Goal: Transaction & Acquisition: Download file/media

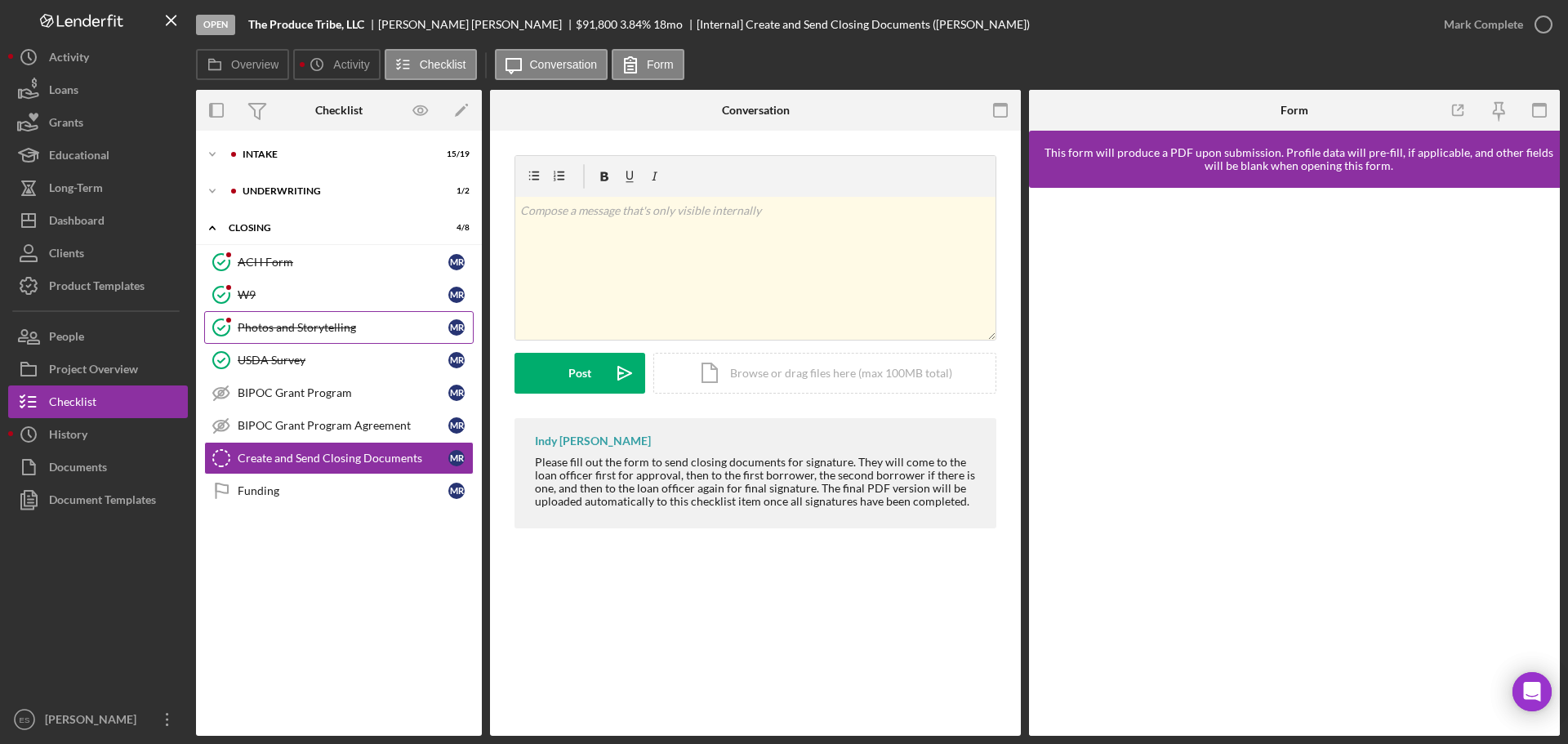
click at [347, 319] on link "Photos and Storytelling Photos and Storytelling M R" at bounding box center [338, 327] width 269 height 33
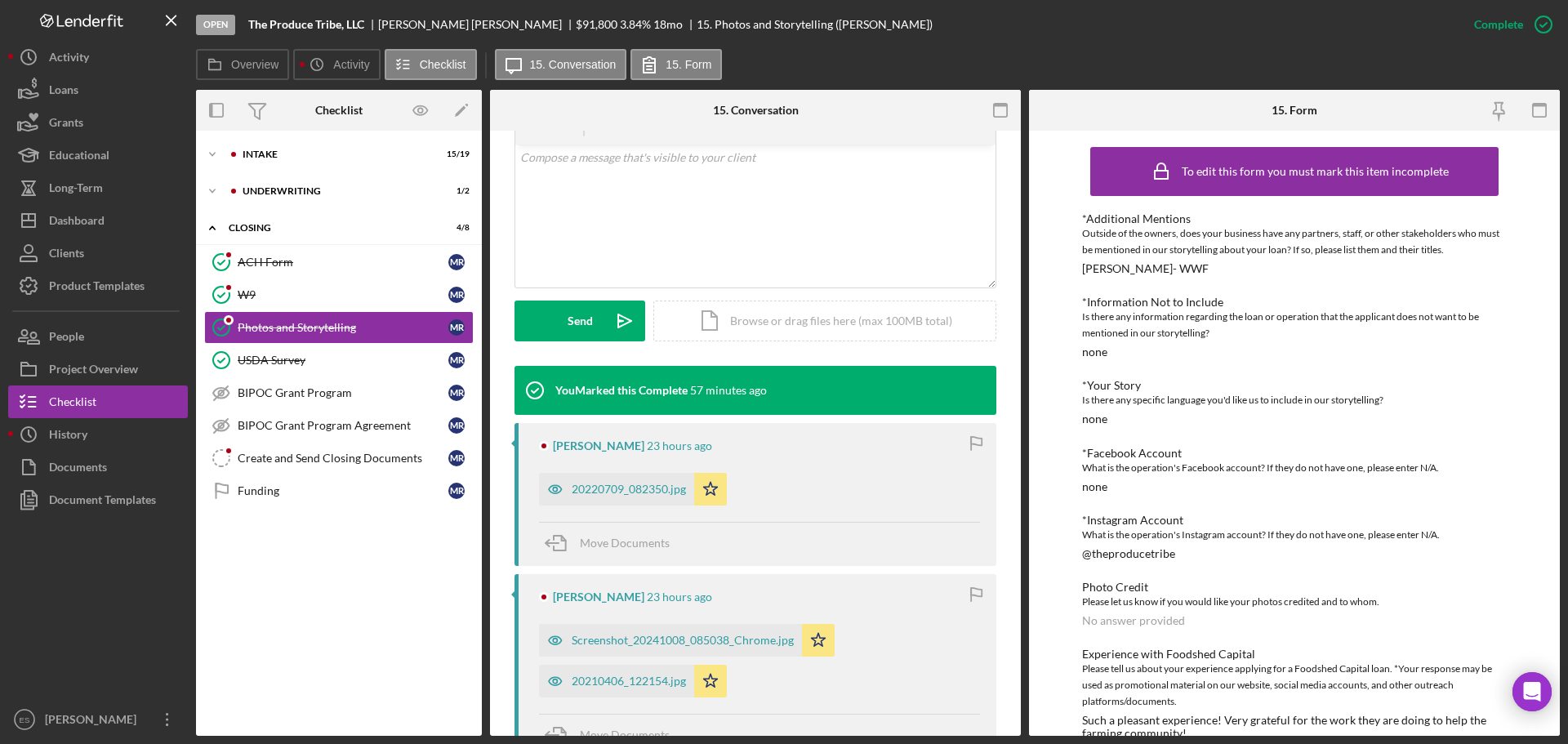
scroll to position [408, 0]
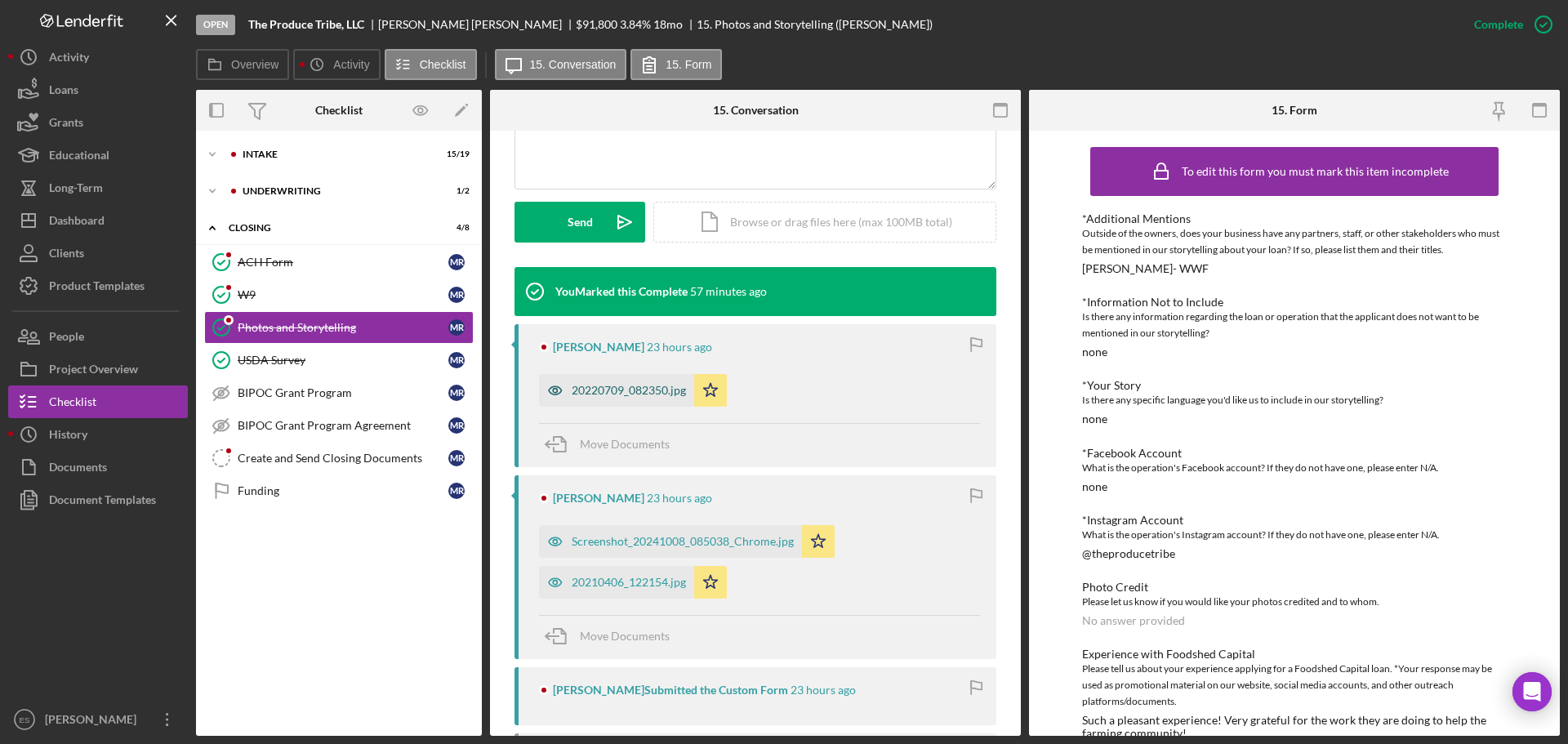
click at [653, 395] on div "20220709_082350.jpg" at bounding box center [628, 391] width 114 height 13
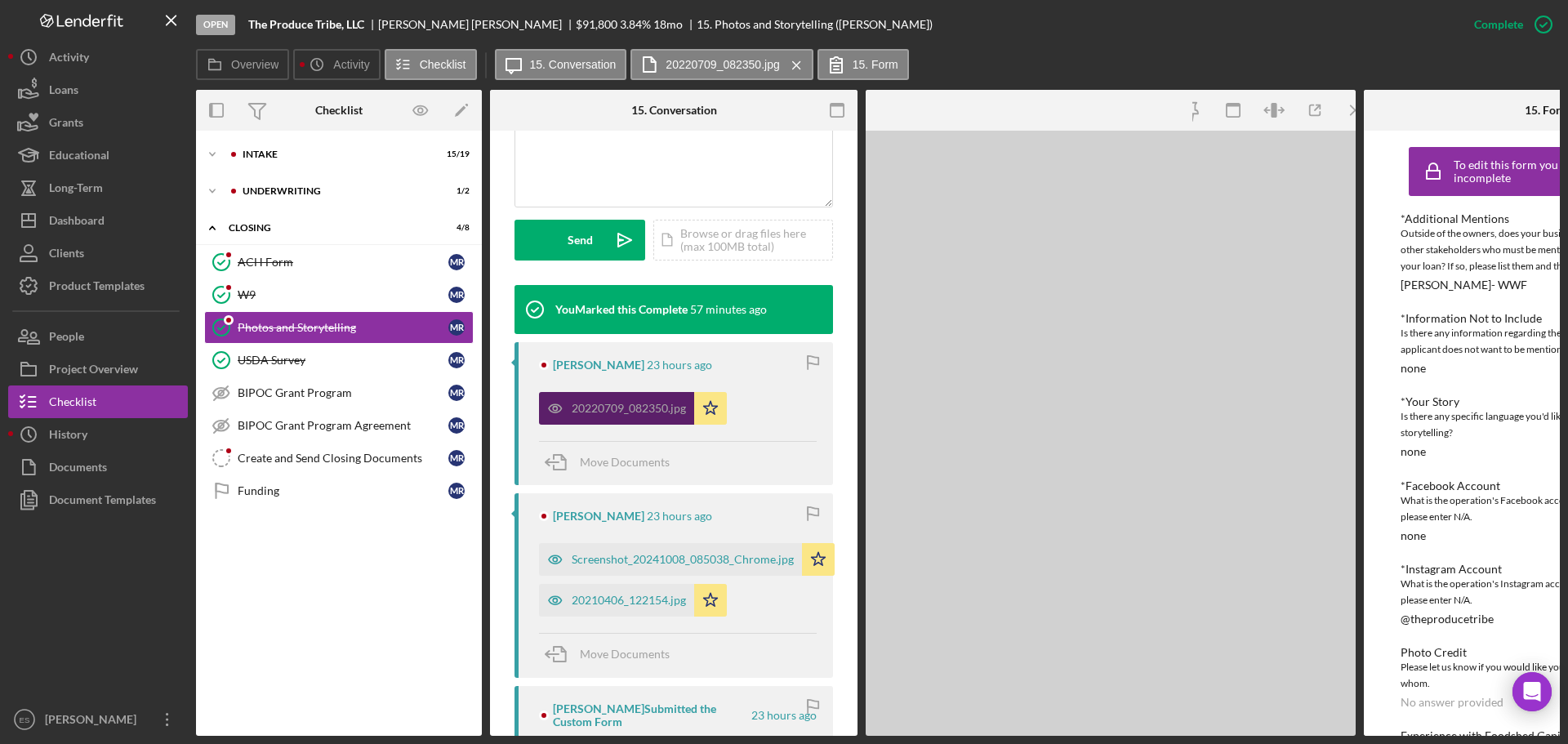
scroll to position [426, 0]
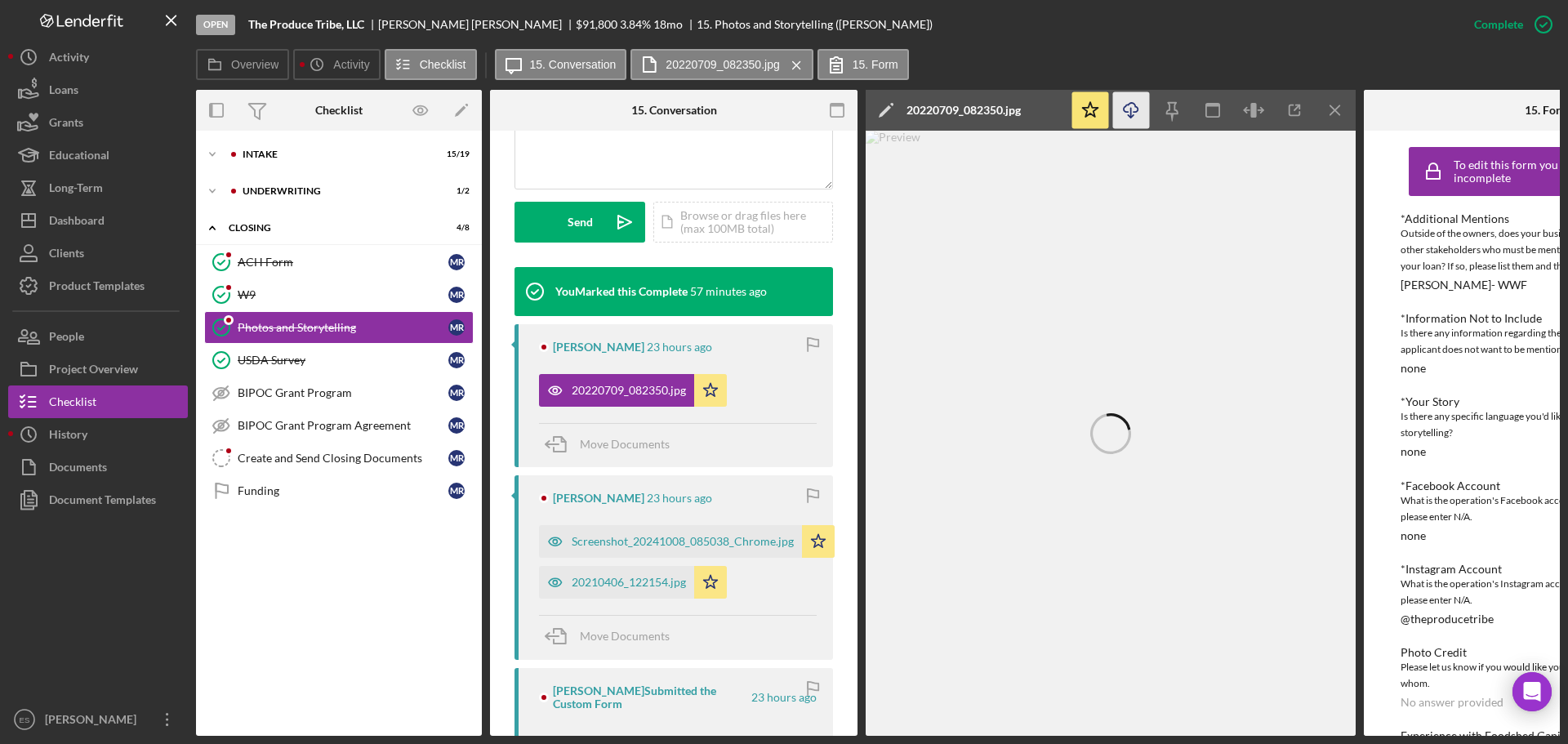
click at [1136, 108] on icon "Icon/Download" at bounding box center [1131, 110] width 36 height 36
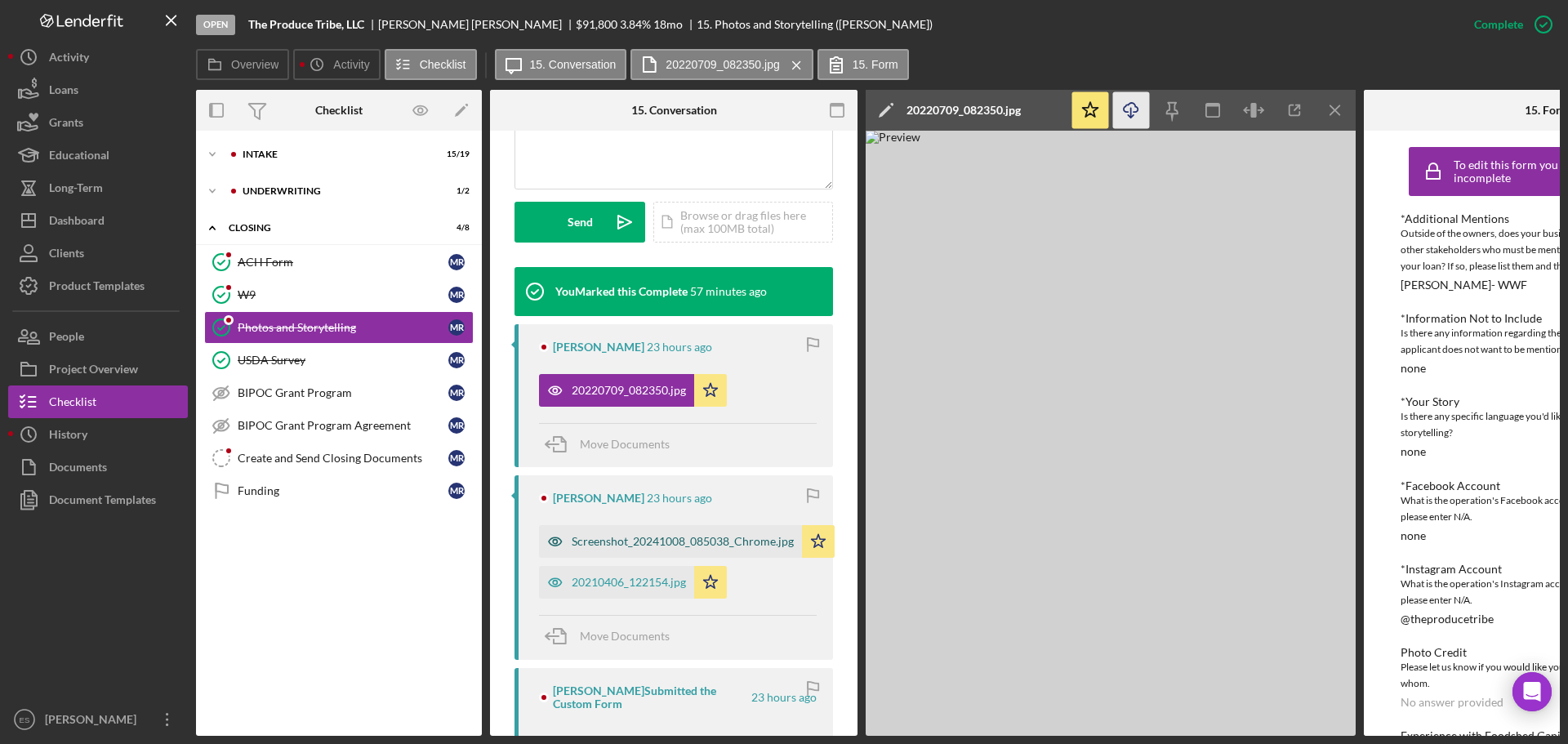
click at [614, 543] on div "Screenshot_20241008_085038_Chrome.jpg" at bounding box center [683, 542] width 222 height 13
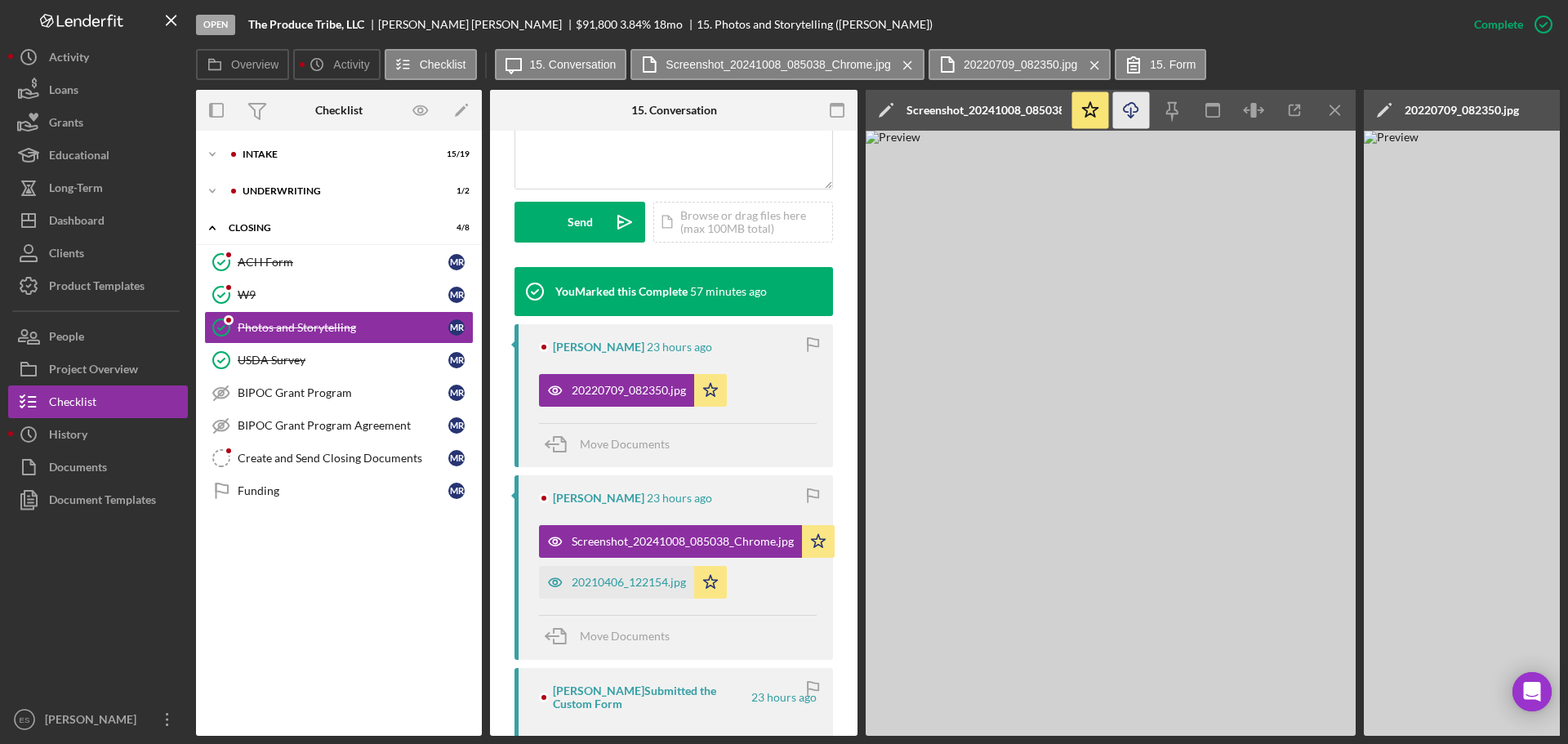
click at [1124, 112] on icon "Icon/Download" at bounding box center [1131, 110] width 36 height 36
click at [588, 590] on div "20210406_122154.jpg" at bounding box center [617, 582] width 155 height 33
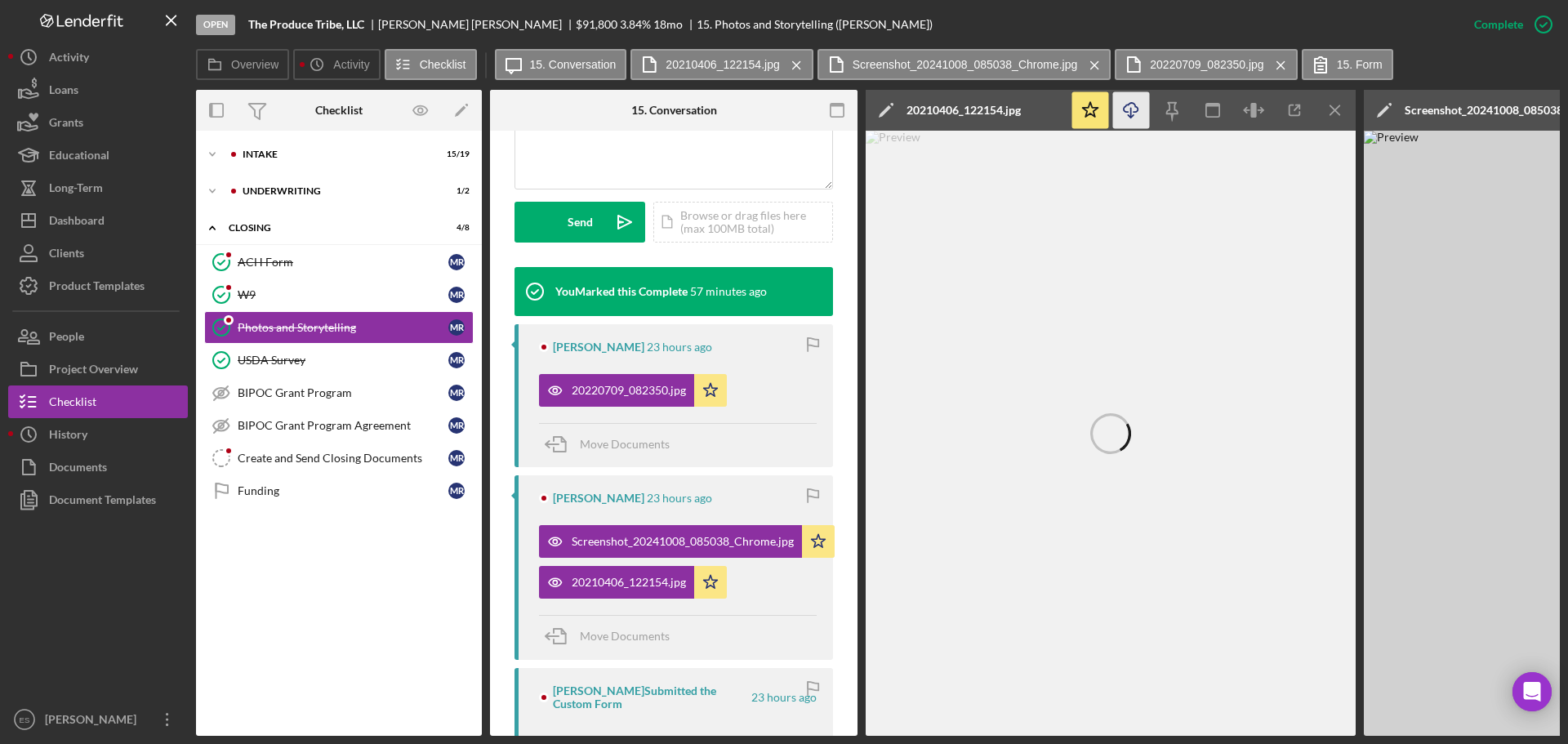
click at [1134, 109] on icon "Icon/Download" at bounding box center [1131, 110] width 36 height 36
